Goal: Check status: Check status

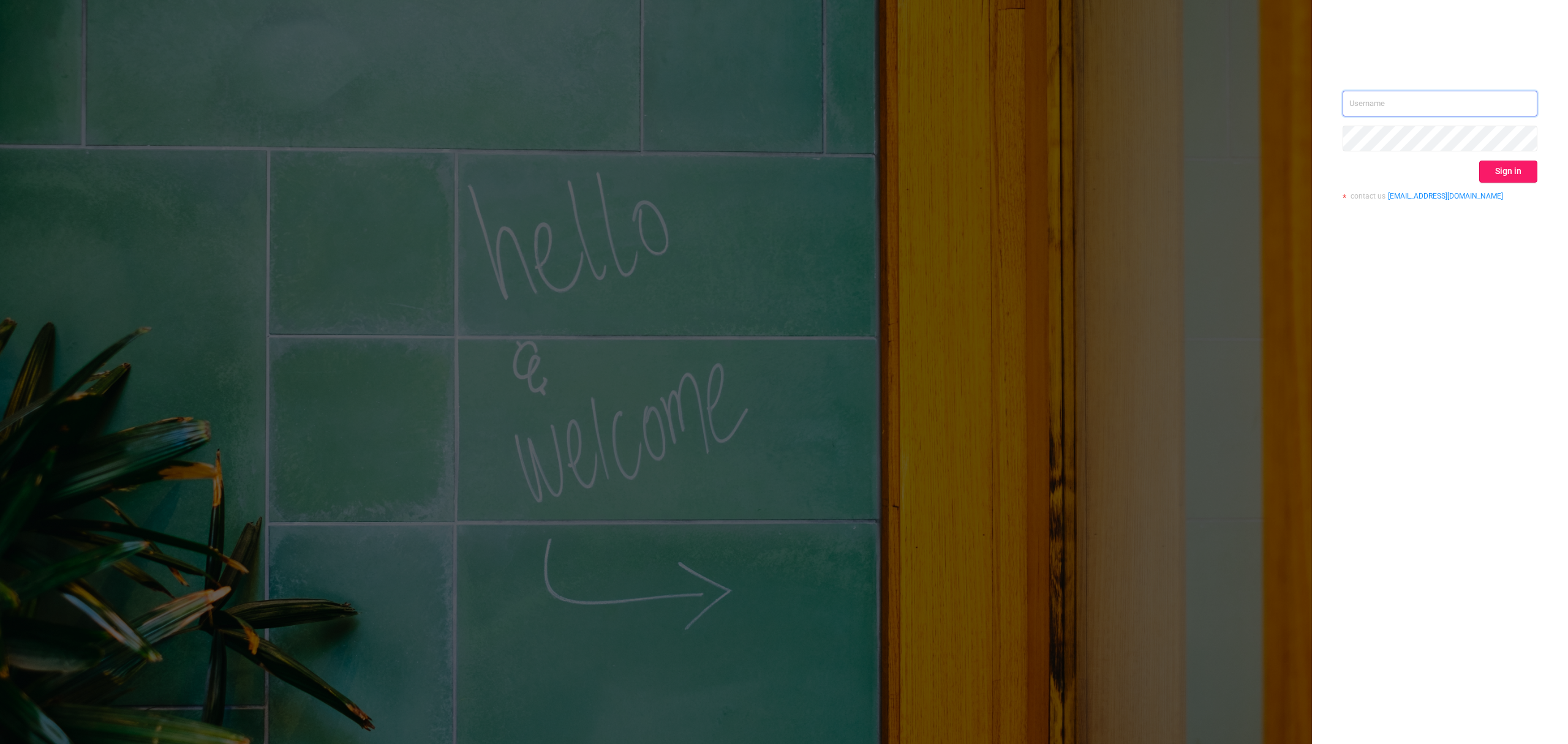
type input "[EMAIL_ADDRESS][DOMAIN_NAME]"
click at [1491, 165] on button "Sign in" at bounding box center [1509, 172] width 58 height 22
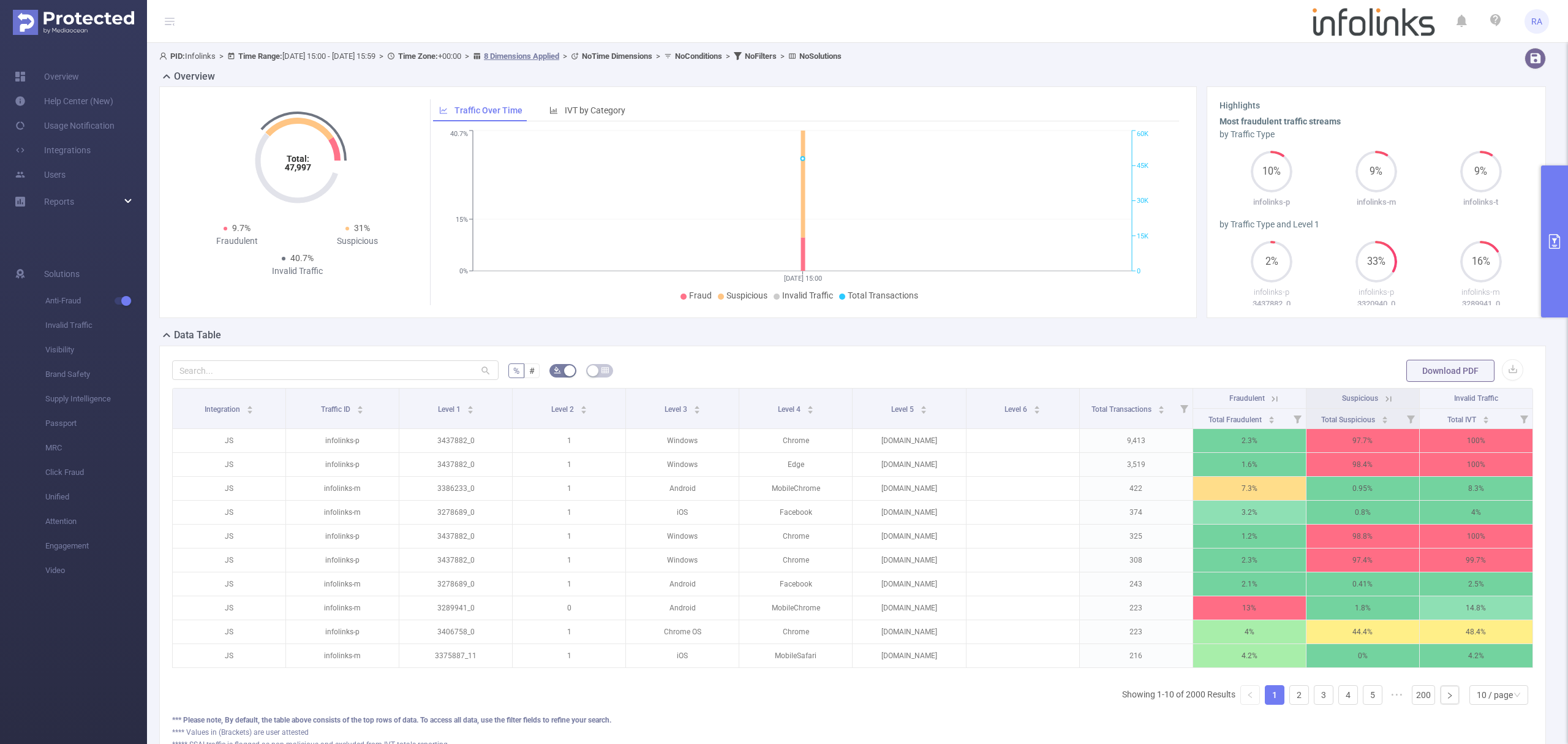
click at [67, 187] on ul "Overview Help Center (New) Usage Notification Integrations Users Reports" at bounding box center [74, 140] width 147 height 195
click at [74, 204] on div "Reports" at bounding box center [74, 201] width 147 height 25
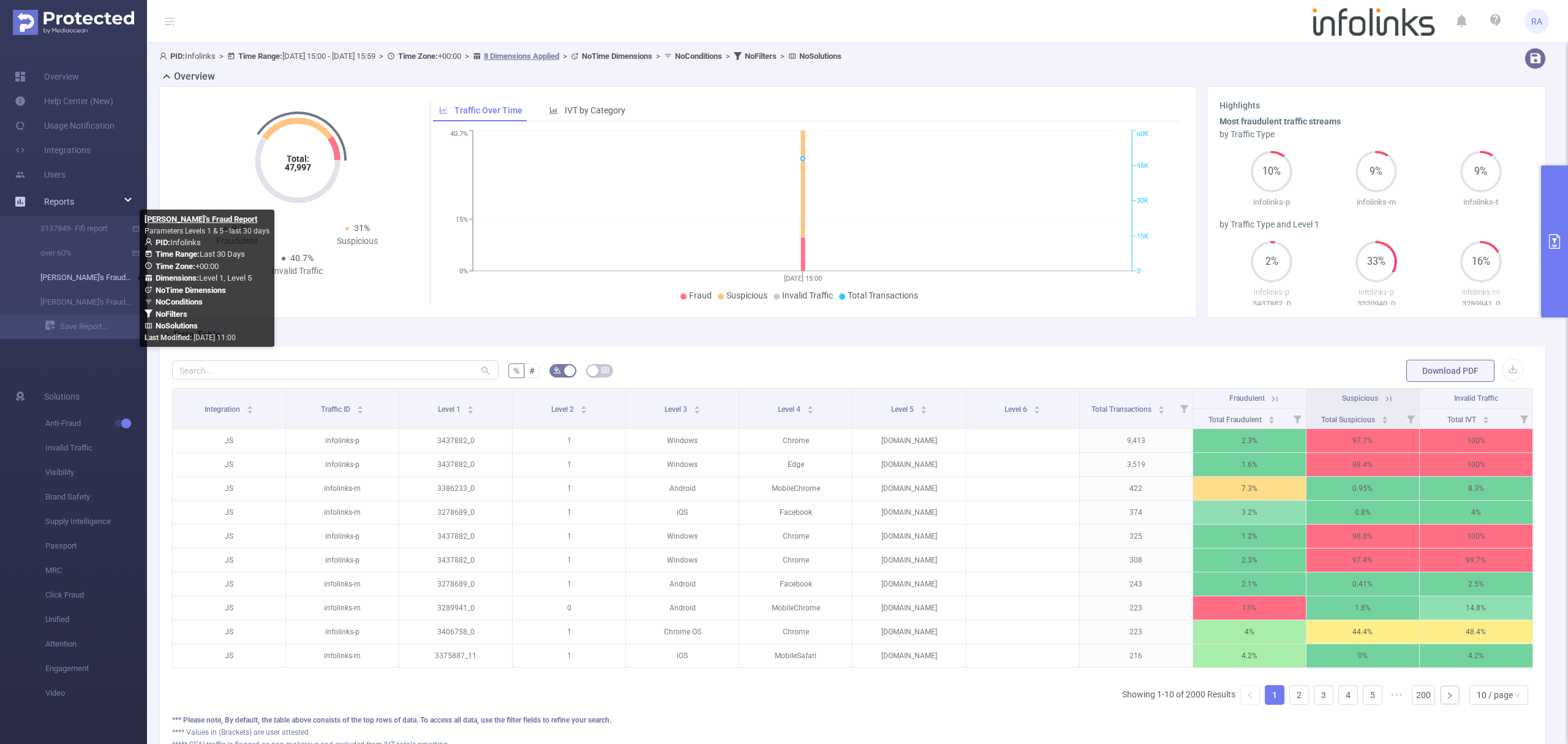
click at [91, 276] on link "[PERSON_NAME]'s Fraud Report" at bounding box center [78, 277] width 108 height 25
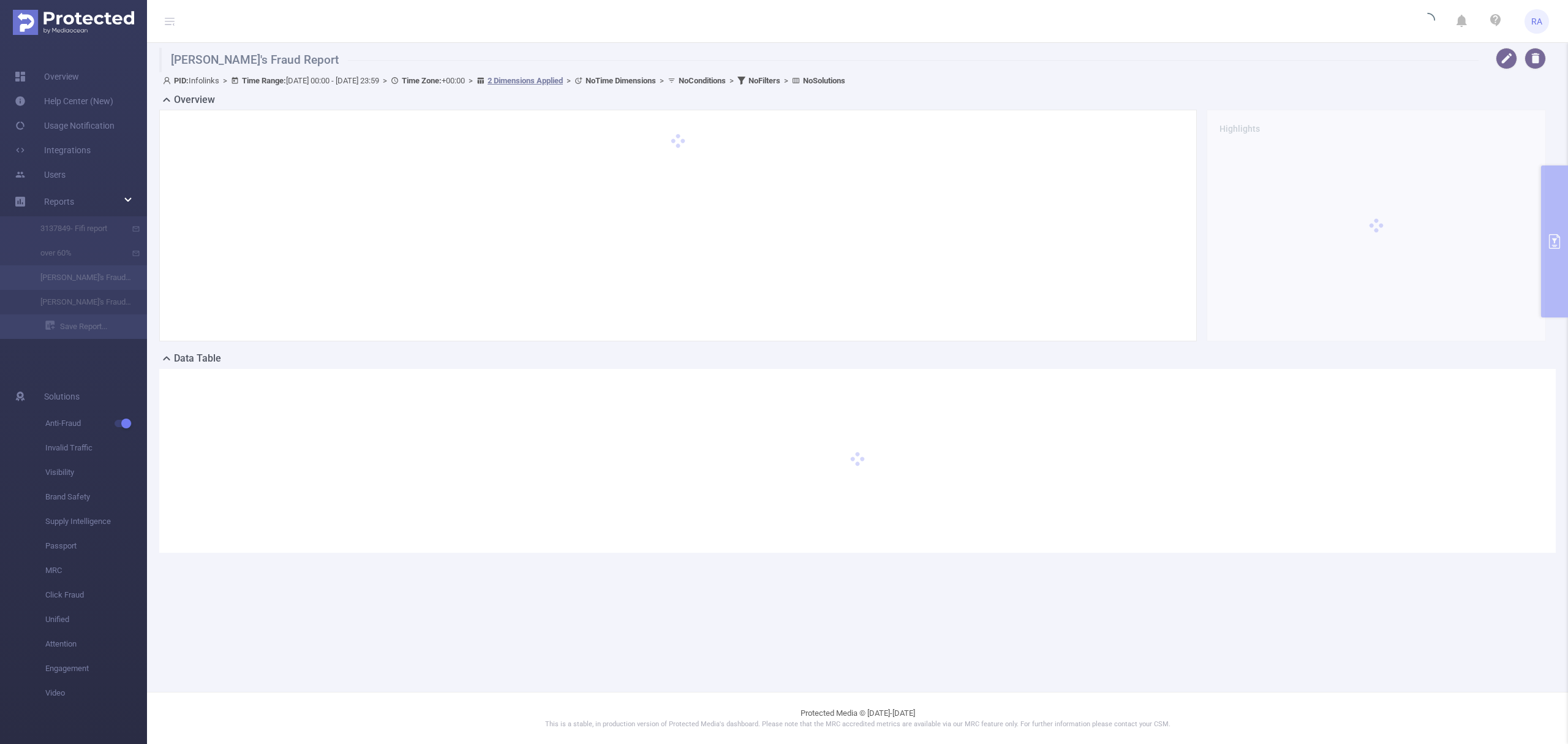
type input "[DATE] 00:00"
type input "[DATE] 23:59"
